Goal: Purchase product/service

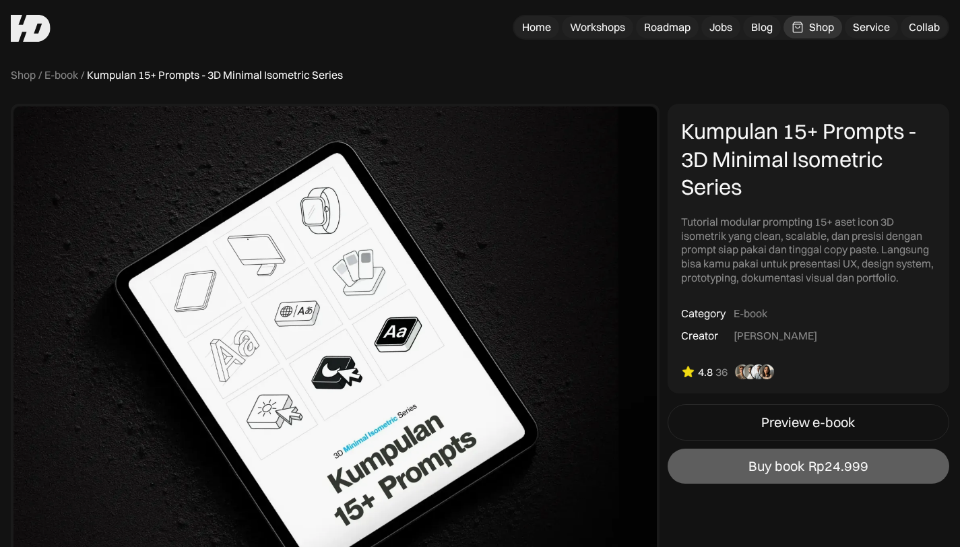
scroll to position [221, 0]
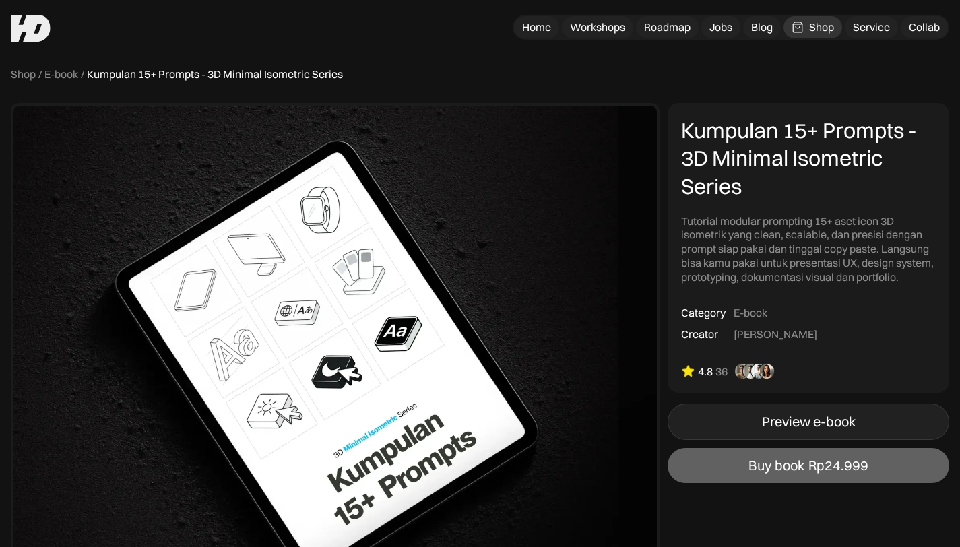
click at [748, 429] on link "Preview e-book" at bounding box center [809, 422] width 282 height 36
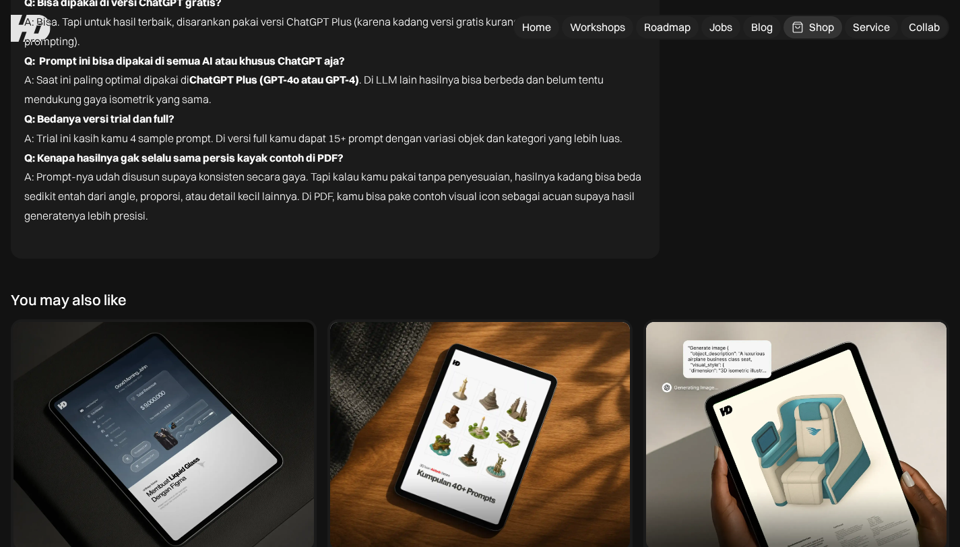
scroll to position [3472, 0]
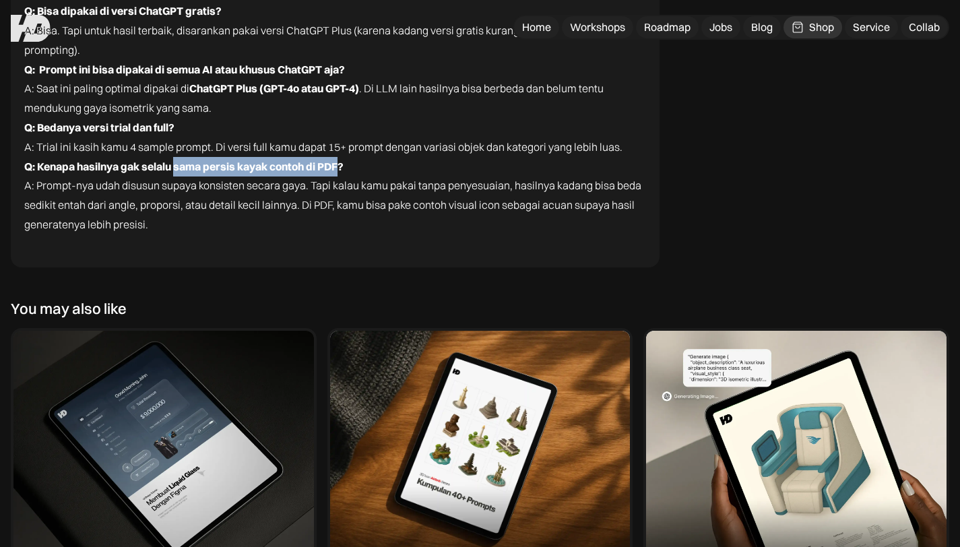
drag, startPoint x: 178, startPoint y: 170, endPoint x: 339, endPoint y: 173, distance: 161.1
type textarea "sama persis kayak contoh di PDF"
click at [339, 173] on p "Q: Kenapa hasilnya gak selalu sama persis kayak contoh di PDF?" at bounding box center [335, 167] width 622 height 20
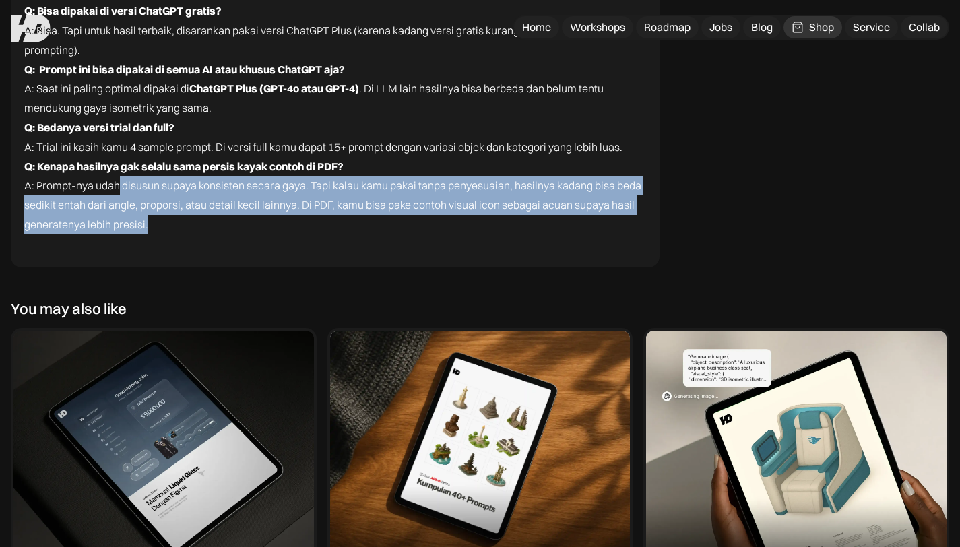
drag, startPoint x: 116, startPoint y: 187, endPoint x: 411, endPoint y: 218, distance: 296.8
click at [411, 218] on p "A: Prompt-nya udah disusun supaya konsisten secara gaya. Tapi kalau kamu pakai …" at bounding box center [335, 205] width 622 height 58
click at [454, 204] on p "A: Prompt-nya udah disusun supaya konsisten secara gaya. Tapi kalau kamu pakai …" at bounding box center [335, 205] width 622 height 58
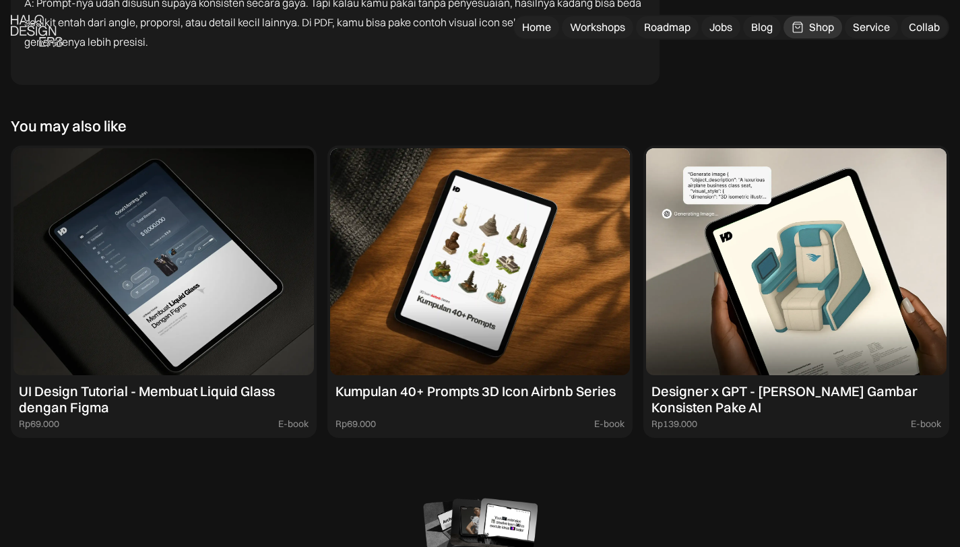
scroll to position [3663, 0]
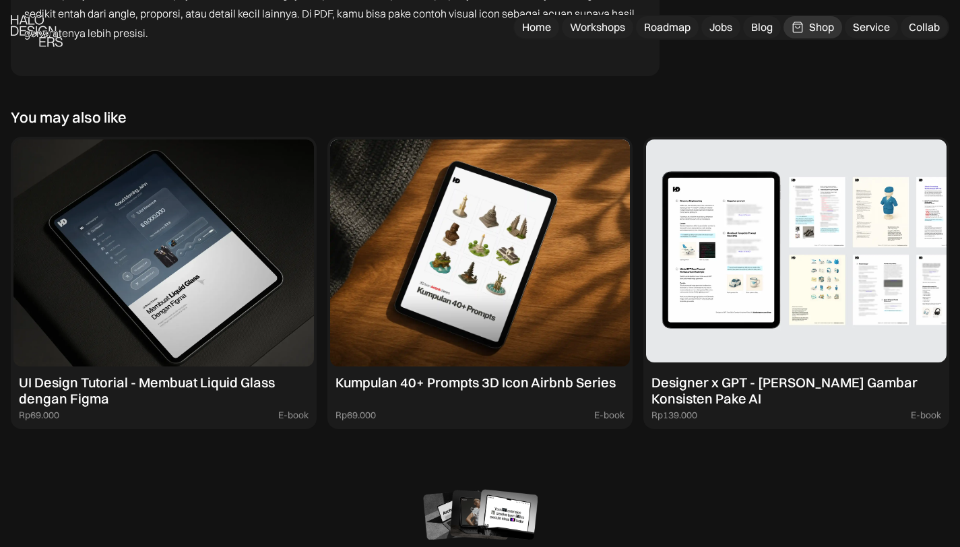
click at [710, 311] on img at bounding box center [796, 253] width 301 height 227
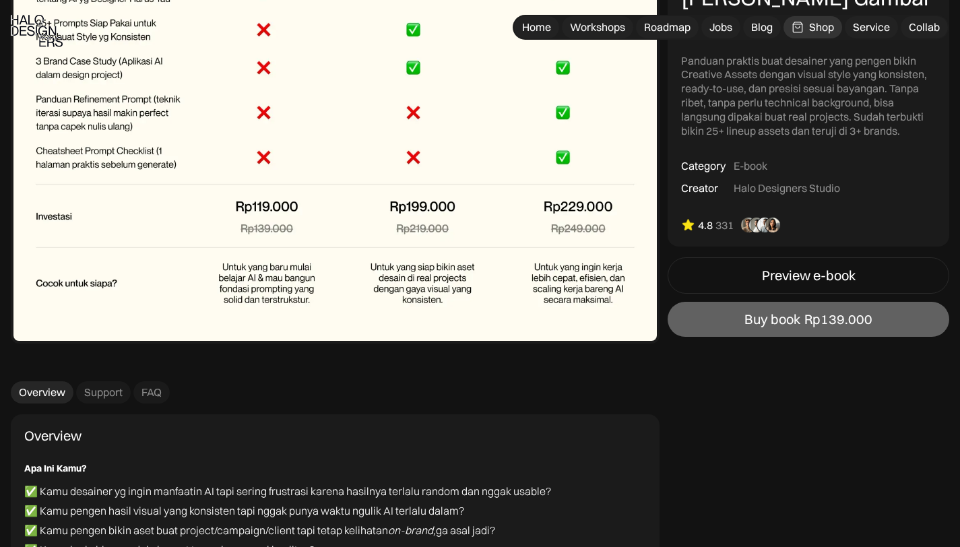
scroll to position [5434, 0]
